Goal: Find specific page/section: Find specific page/section

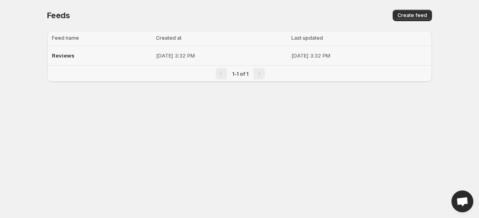
click at [189, 55] on p "[DATE] 3:32 PM" at bounding box center [221, 56] width 131 height 8
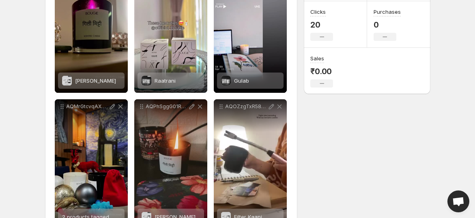
scroll to position [163, 0]
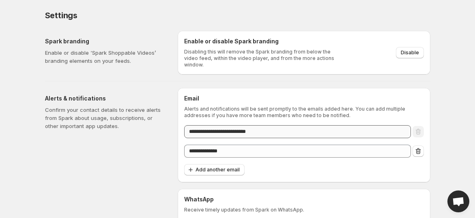
scroll to position [36, 0]
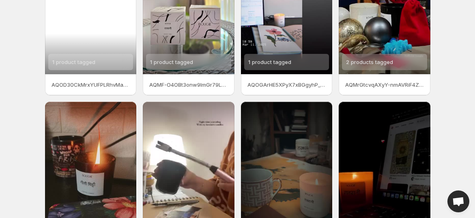
scroll to position [223, 0]
